Goal: Navigation & Orientation: Find specific page/section

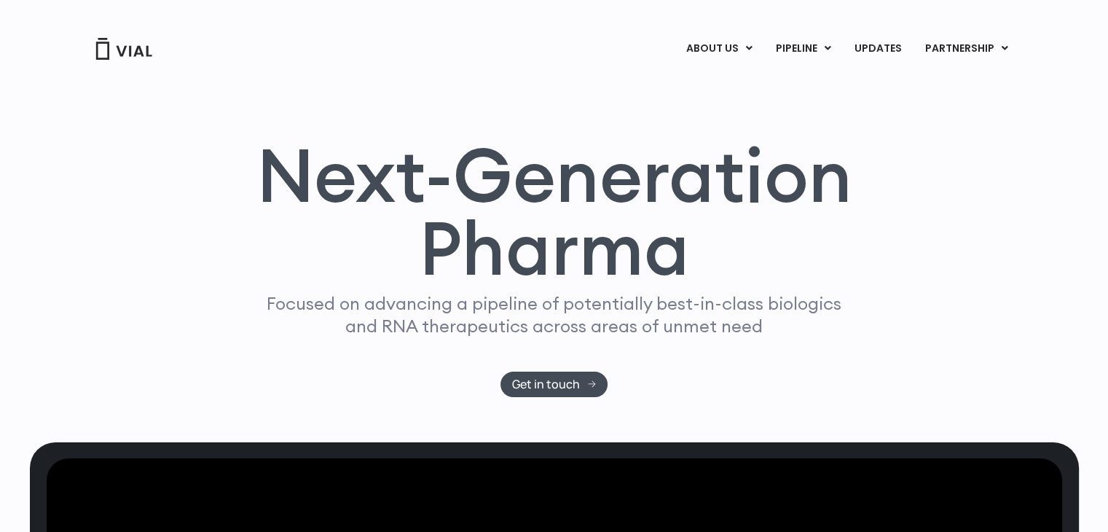
click at [819, 48] on link "PIPELINE" at bounding box center [802, 48] width 78 height 25
click at [931, 307] on div "Next-Generation Pharma Focused on advancing a pipeline of potentially best-in-c…" at bounding box center [554, 267] width 932 height 259
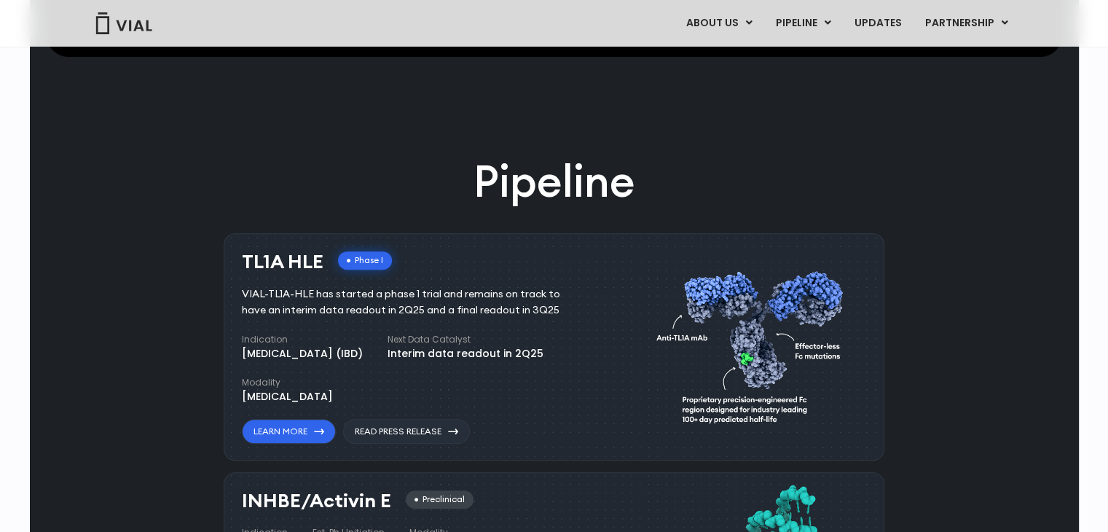
scroll to position [874, 0]
